Goal: Task Accomplishment & Management: Use online tool/utility

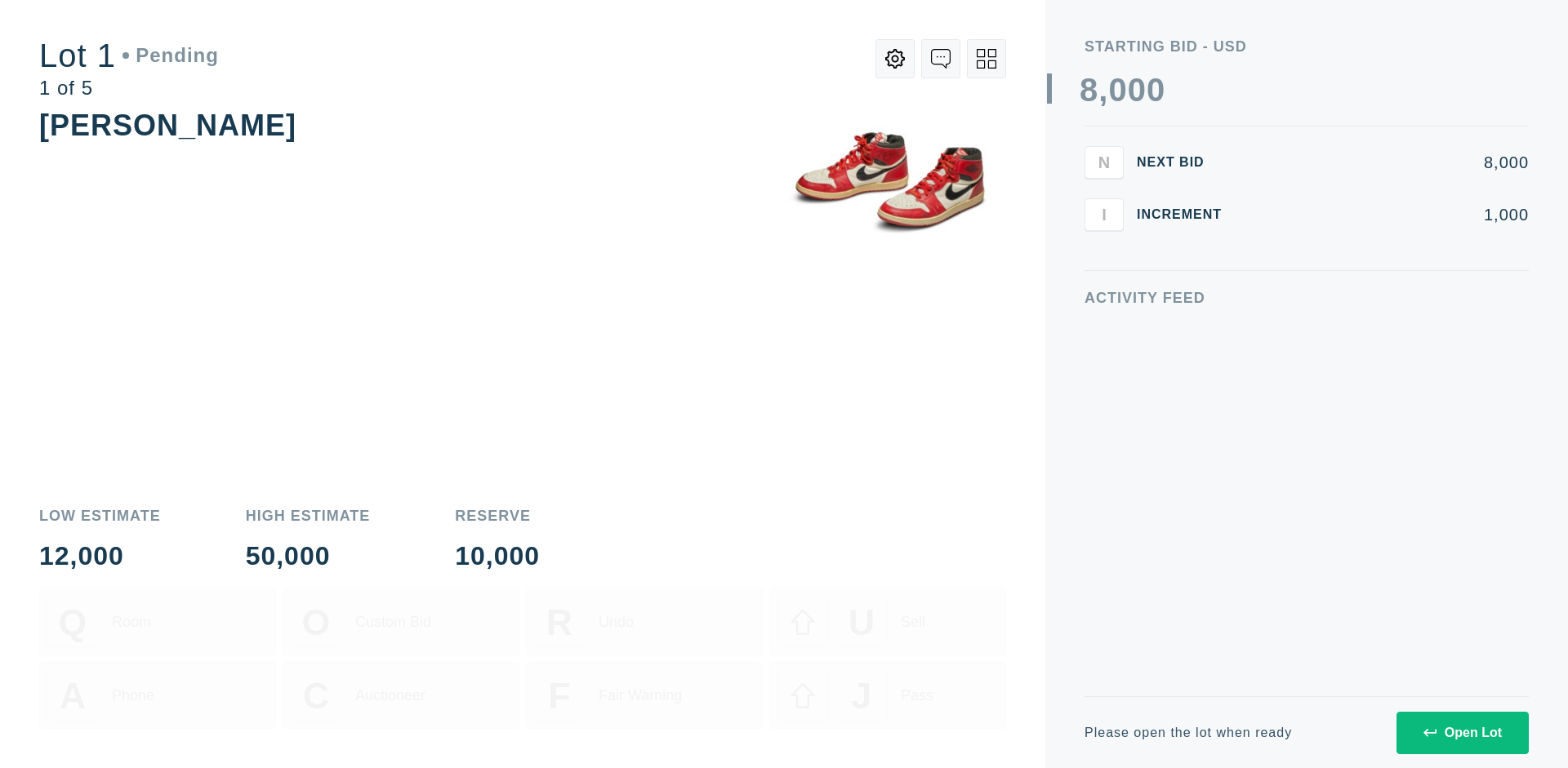
click at [1462, 732] on div "Open Lot" at bounding box center [1463, 733] width 78 height 15
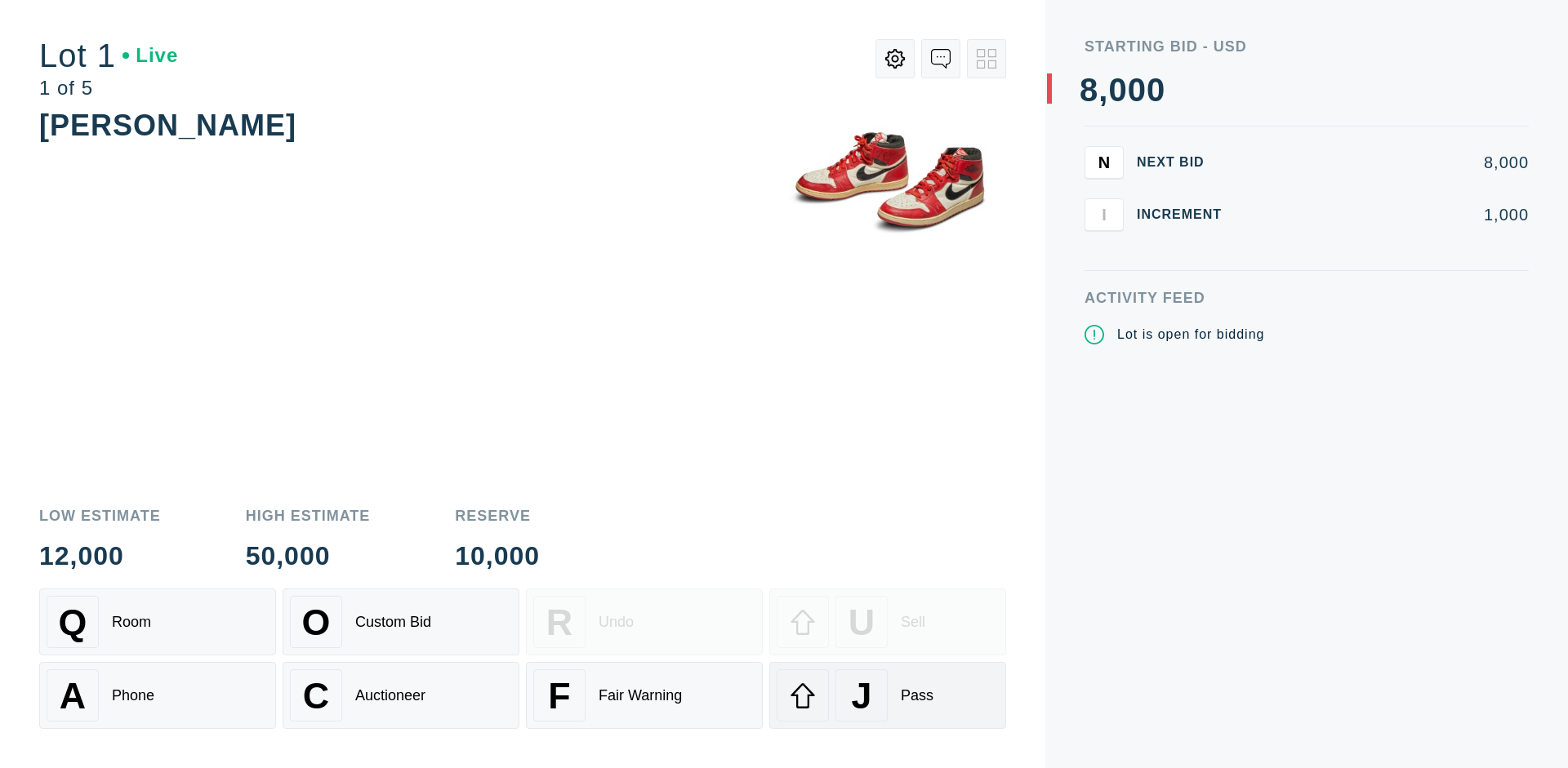
click at [888, 695] on div "J Pass" at bounding box center [888, 695] width 222 height 52
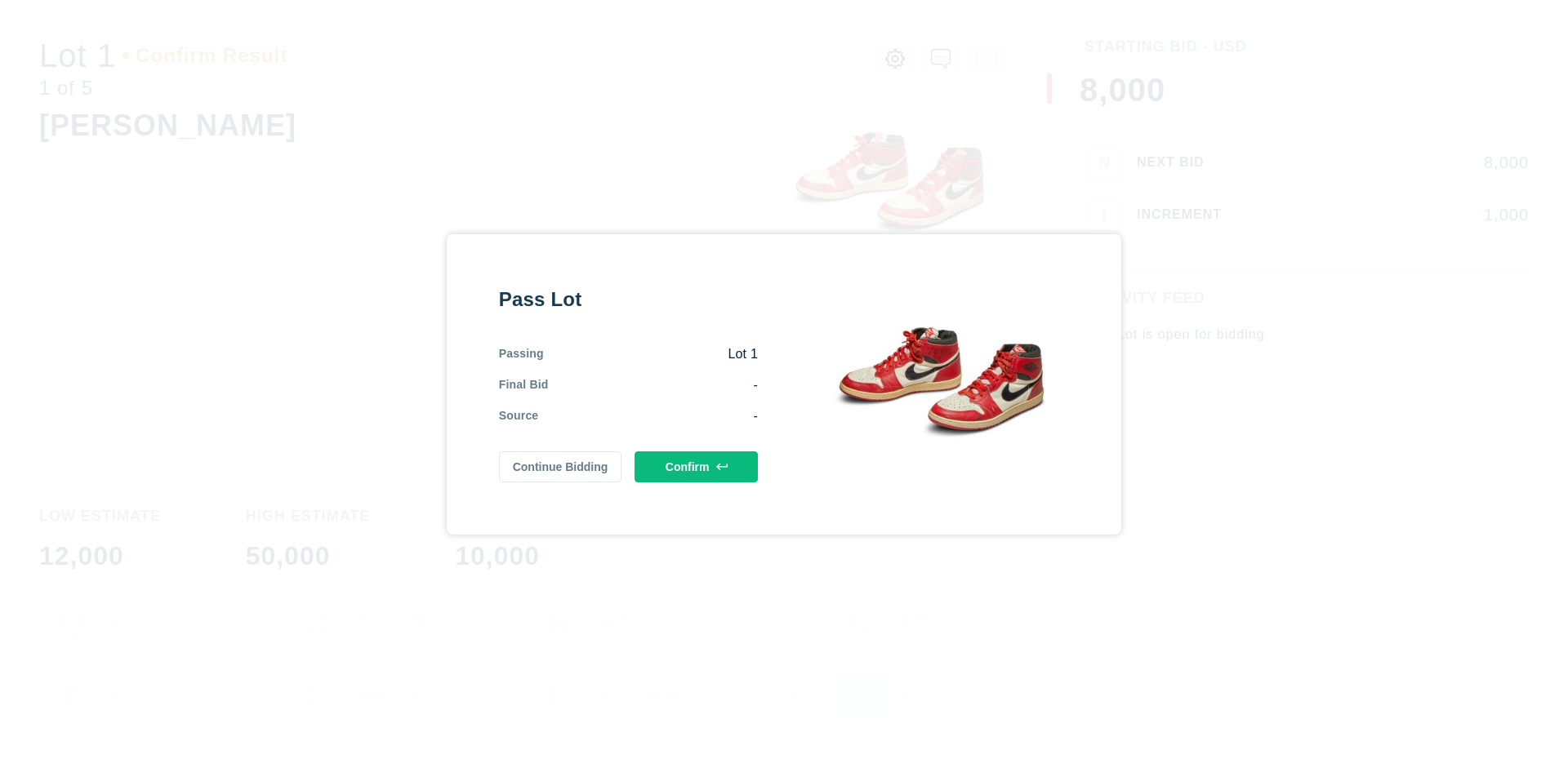
click at [697, 466] on button "Confirm" at bounding box center [696, 467] width 123 height 31
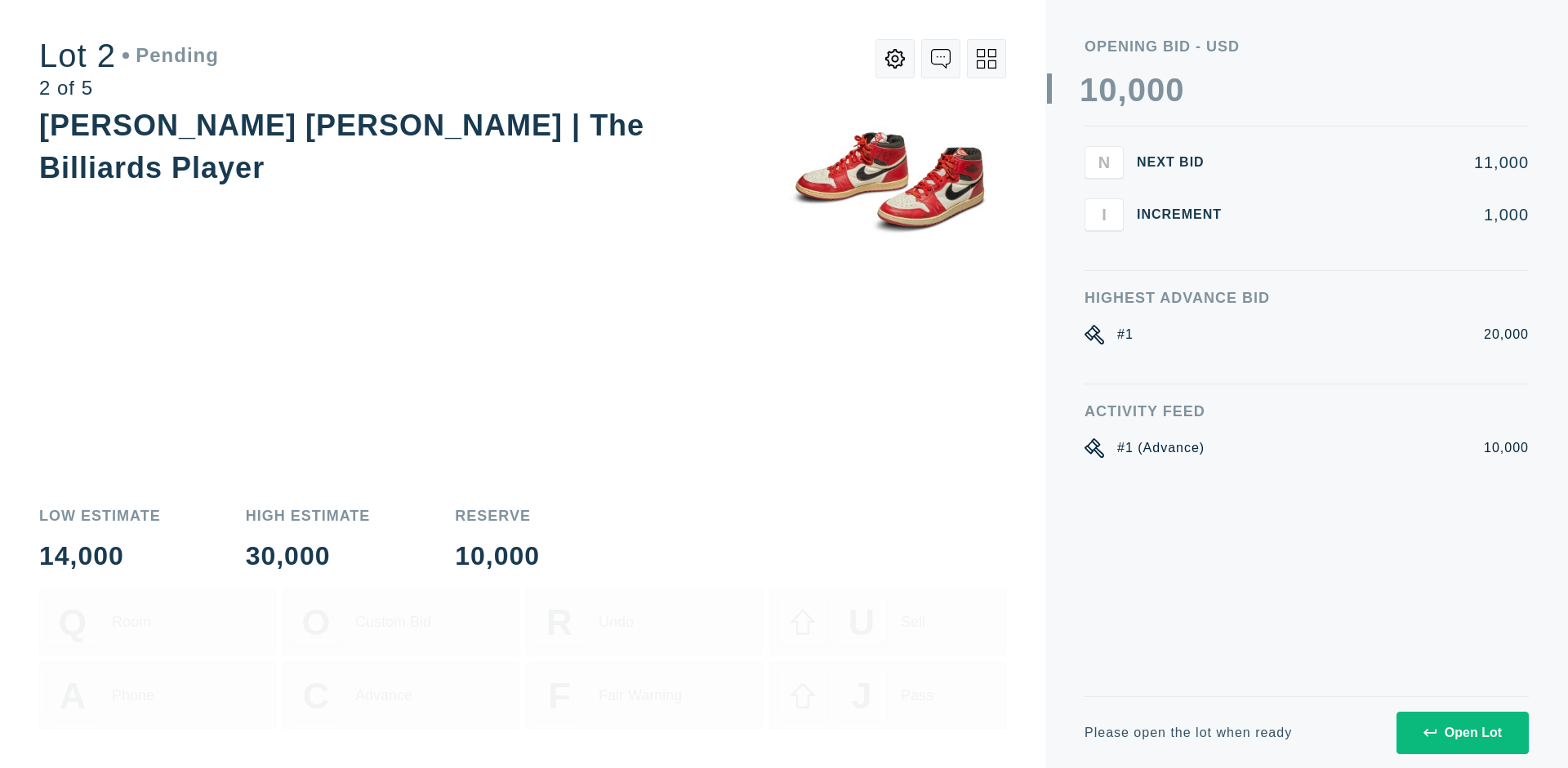
click at [1462, 732] on div "Open Lot" at bounding box center [1463, 733] width 78 height 15
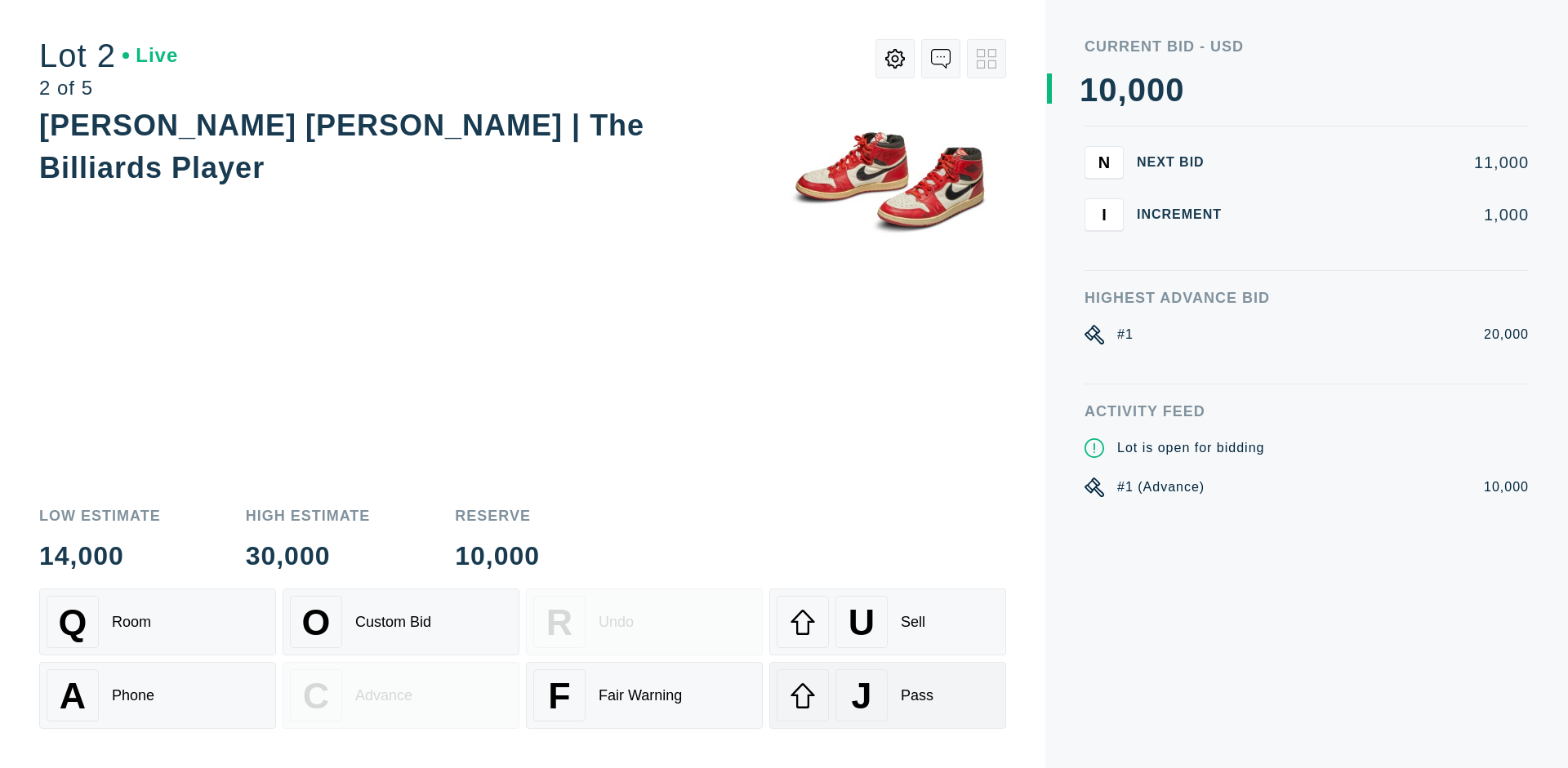
click at [888, 695] on div "J Pass" at bounding box center [888, 695] width 222 height 52
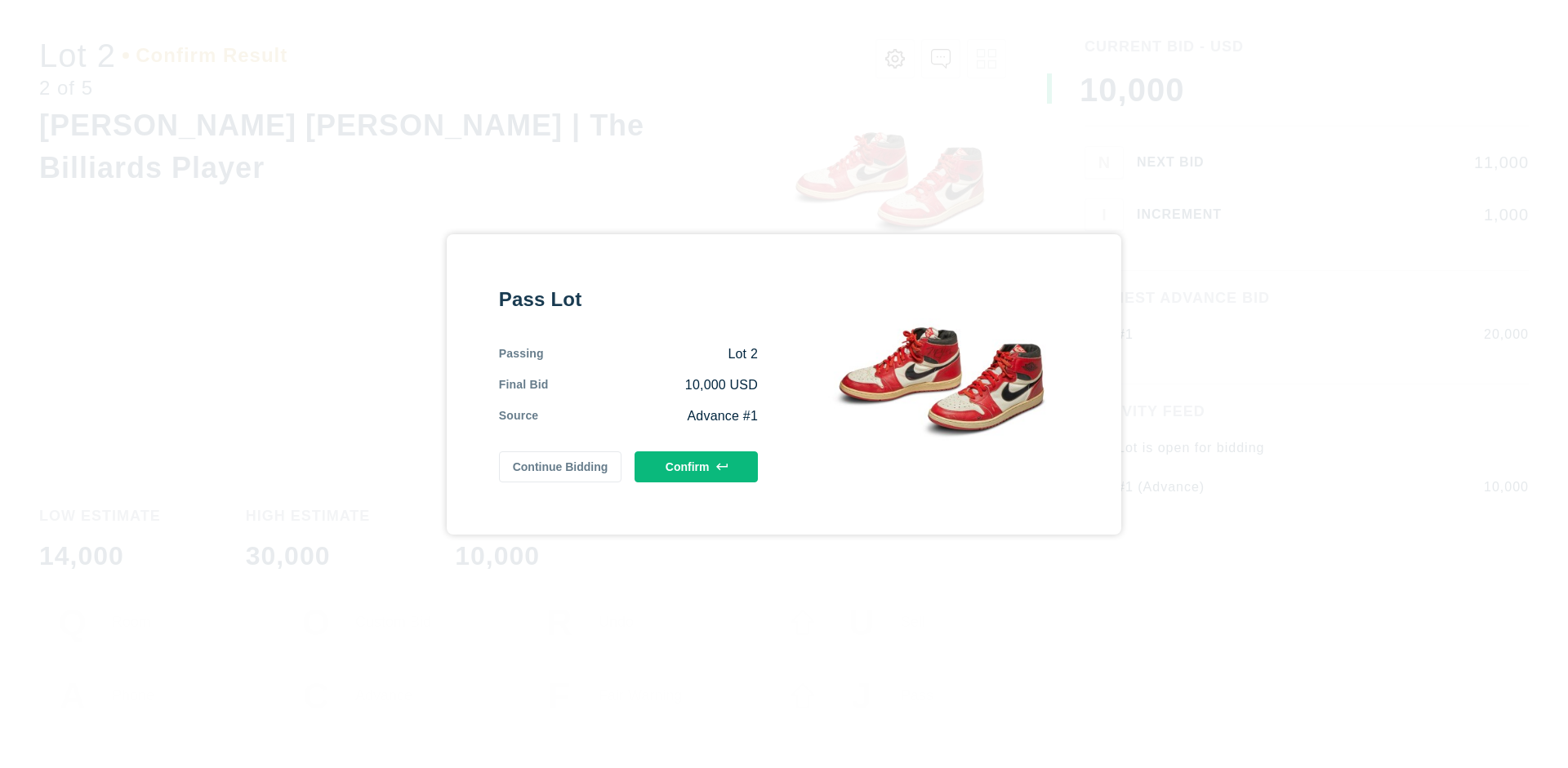
click at [697, 466] on button "Confirm" at bounding box center [696, 467] width 123 height 31
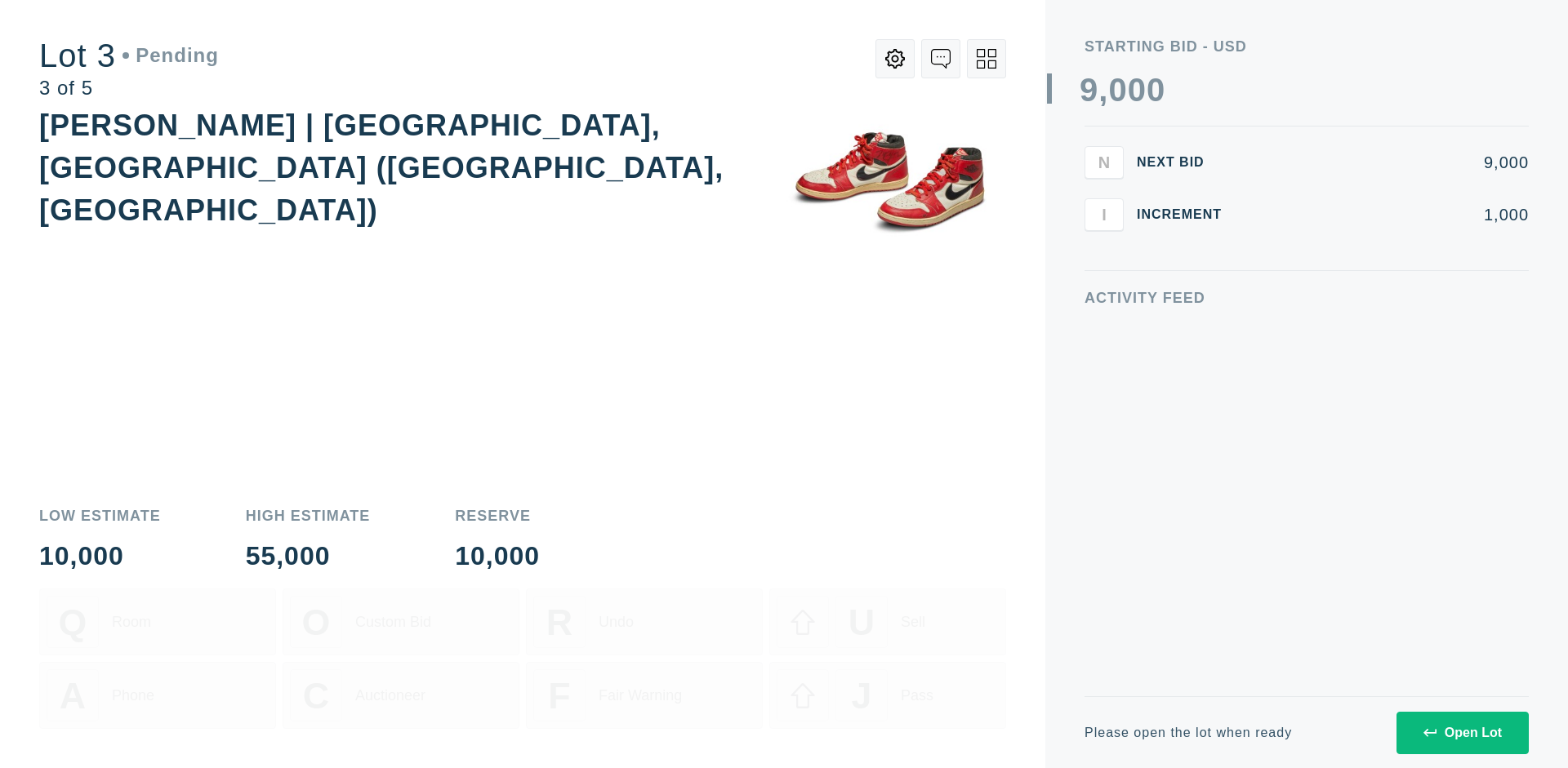
click at [1462, 732] on div "Open Lot" at bounding box center [1463, 733] width 78 height 15
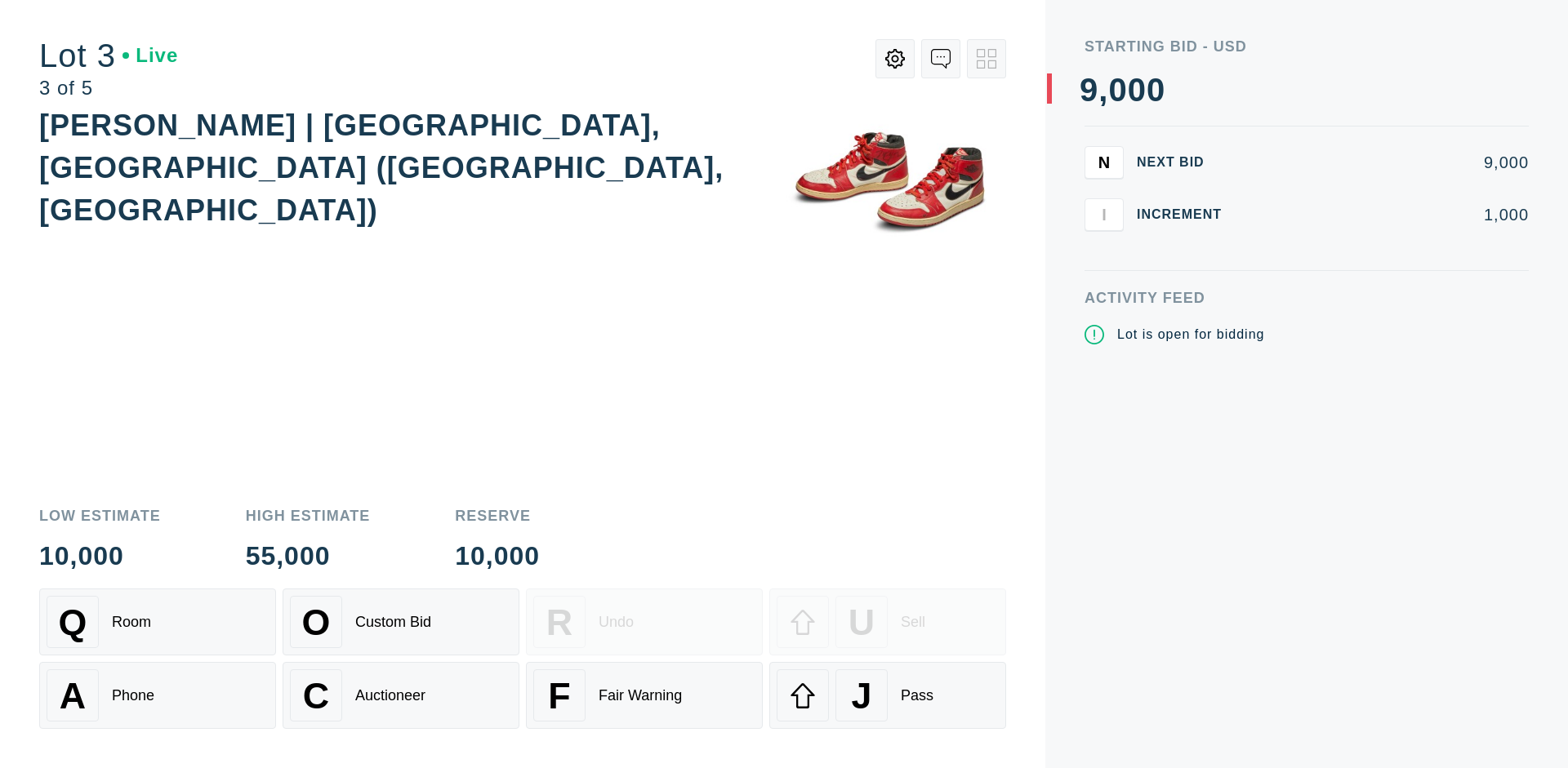
click at [888, 695] on div "J Pass" at bounding box center [888, 695] width 222 height 52
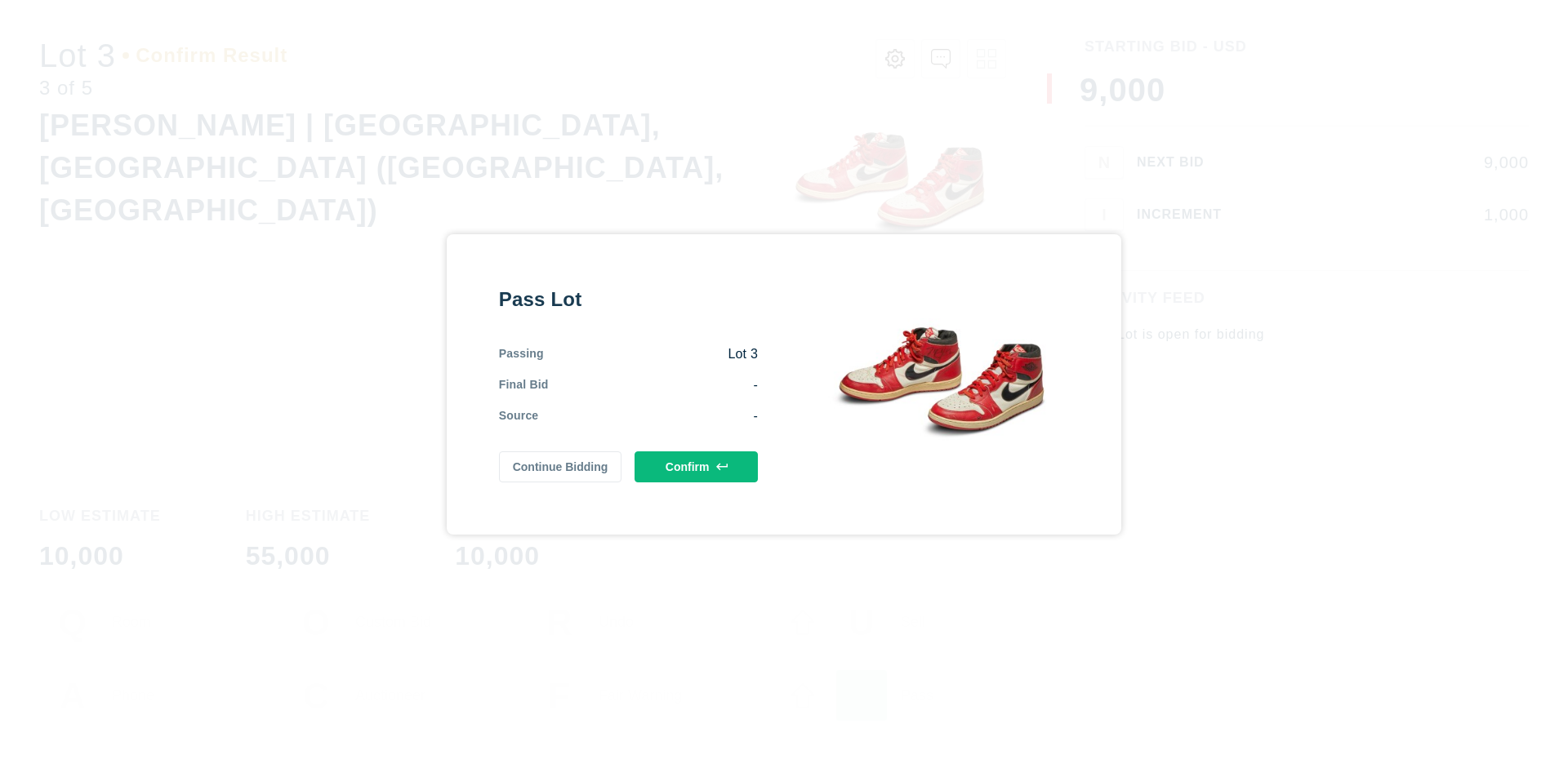
click at [697, 473] on button "Confirm" at bounding box center [696, 467] width 123 height 31
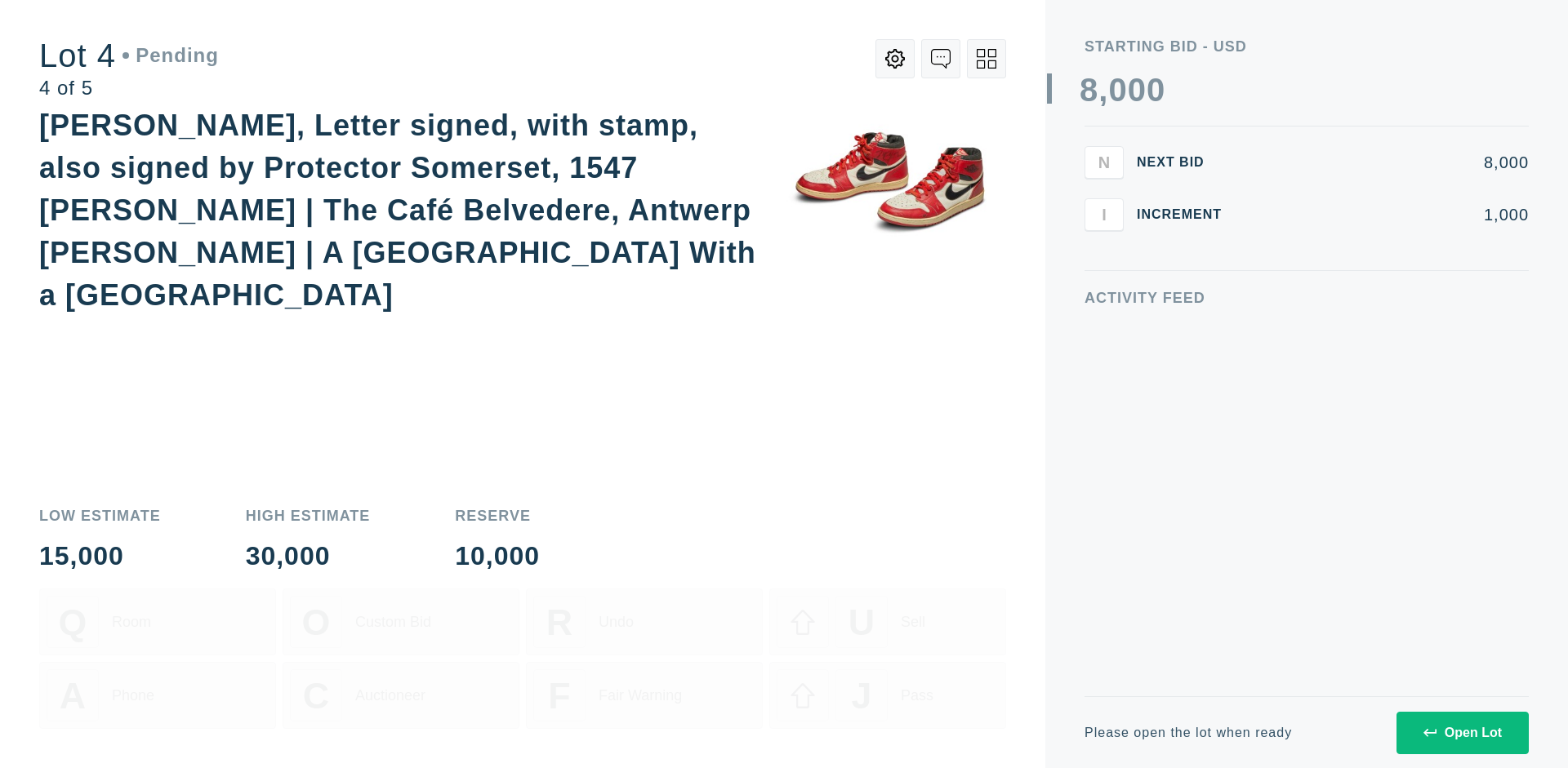
click at [987, 59] on icon at bounding box center [987, 59] width 20 height 20
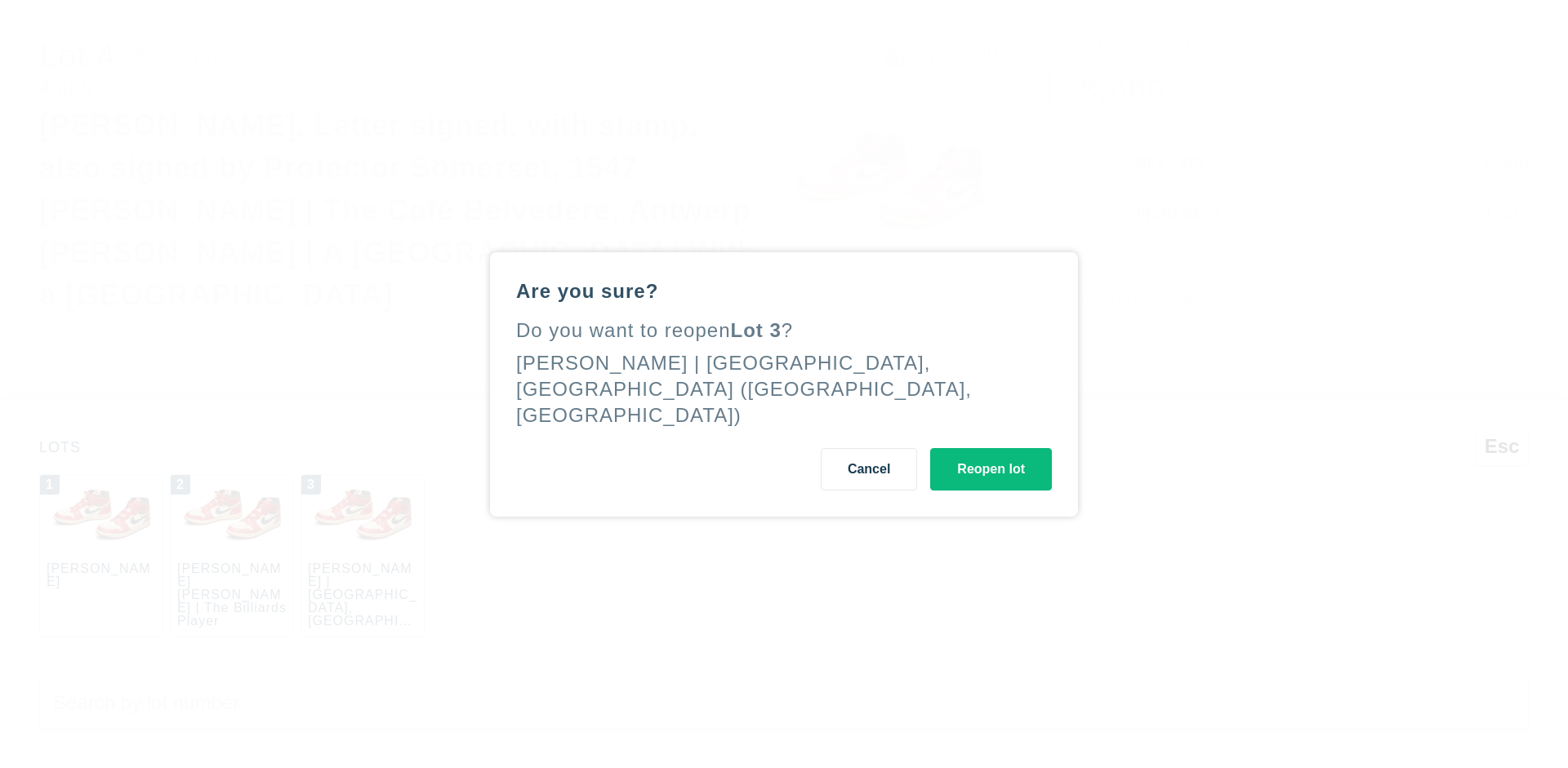
click at [991, 487] on button "Reopen lot" at bounding box center [991, 469] width 122 height 42
